Goal: Check status: Check status

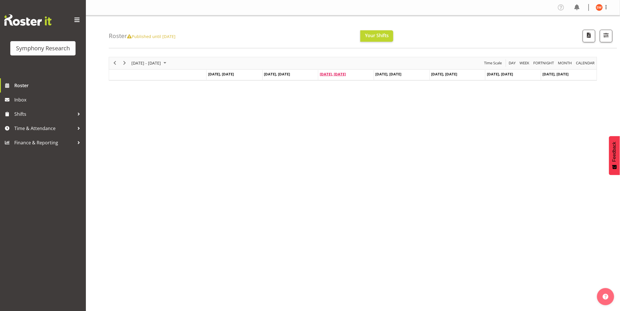
click at [338, 75] on span "[DATE], [DATE]" at bounding box center [333, 74] width 26 height 5
click at [336, 170] on div "[DATE] - [DATE] [DATE] Day Week Fortnight Month calendar Month Agenda Time Scal…" at bounding box center [364, 167] width 511 height 229
click at [328, 92] on div "Rambo 5:00 PM - 9:00 PM" at bounding box center [345, 86] width 55 height 11
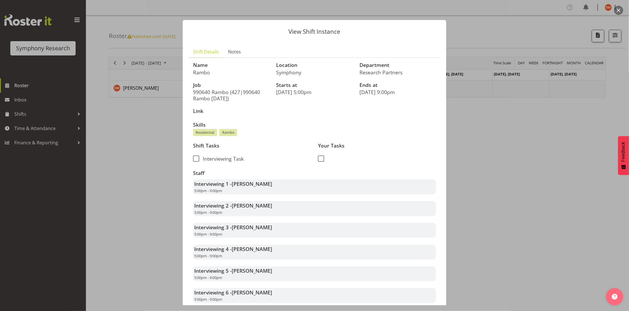
click at [505, 36] on div at bounding box center [314, 155] width 629 height 311
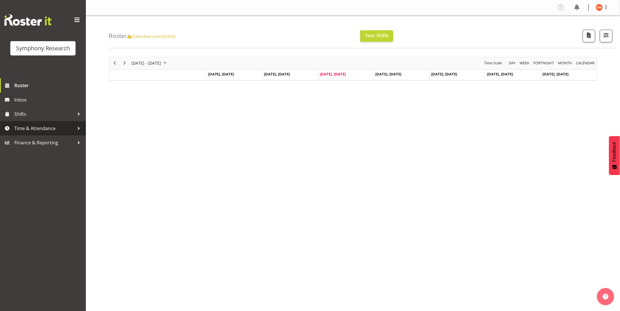
click at [19, 129] on span "Time & Attendance" at bounding box center [44, 128] width 60 height 9
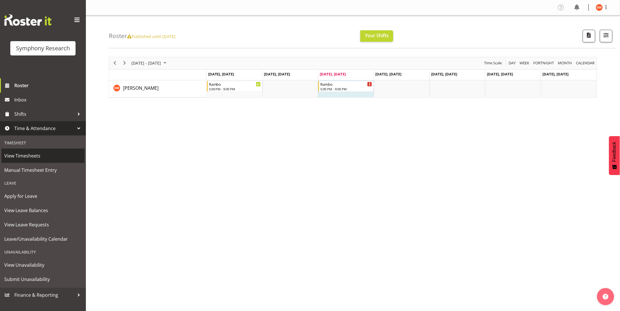
click at [20, 156] on span "View Timesheets" at bounding box center [42, 156] width 77 height 9
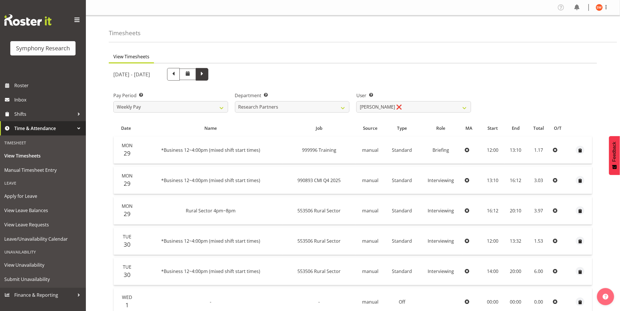
click at [206, 72] on span at bounding box center [201, 73] width 7 height 7
select select
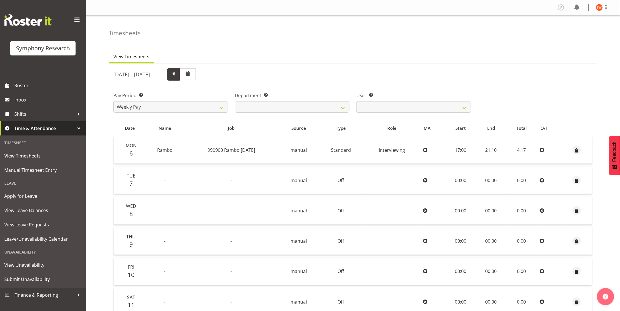
click at [177, 76] on span at bounding box center [173, 73] width 7 height 7
select select
